Goal: Task Accomplishment & Management: Use online tool/utility

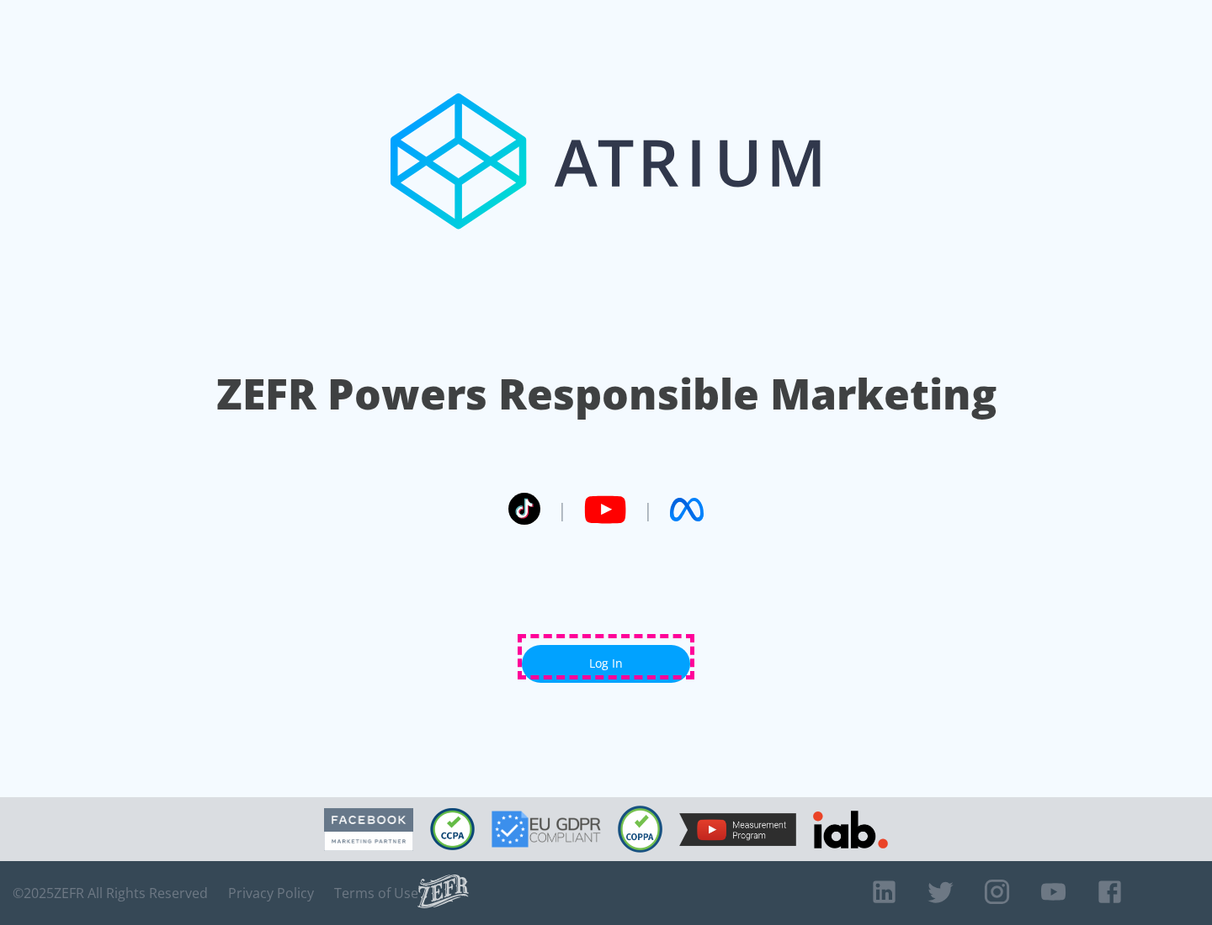
click at [606, 657] on link "Log In" at bounding box center [606, 664] width 168 height 38
